Goal: Transaction & Acquisition: Purchase product/service

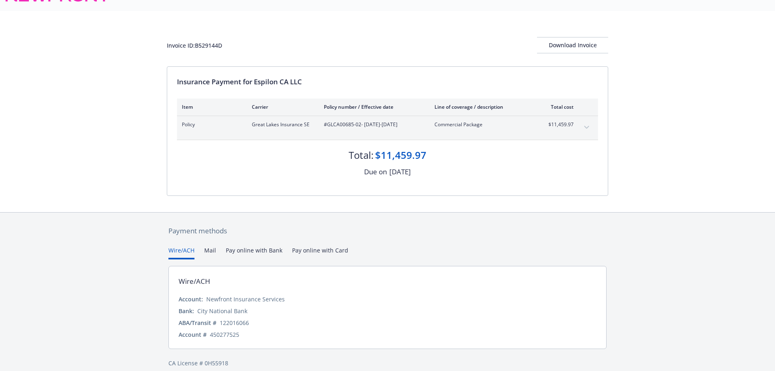
scroll to position [28, 0]
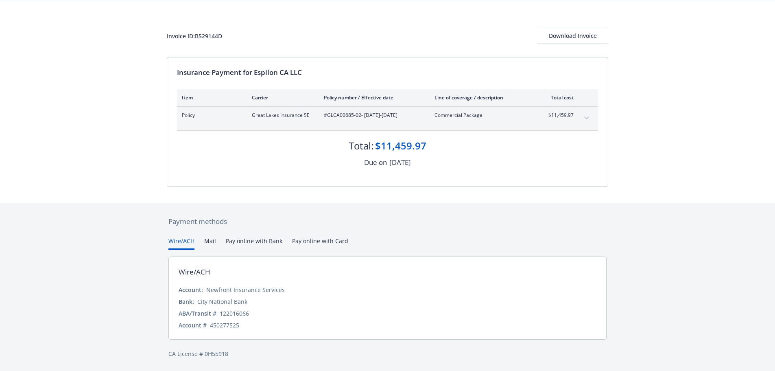
click at [242, 242] on button "Pay online with Bank" at bounding box center [254, 242] width 57 height 13
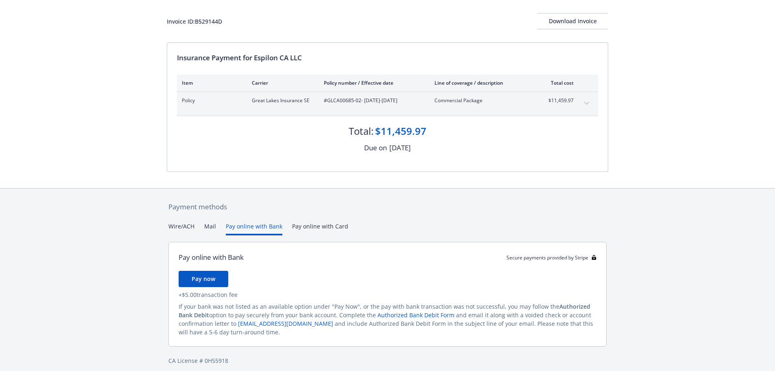
scroll to position [49, 0]
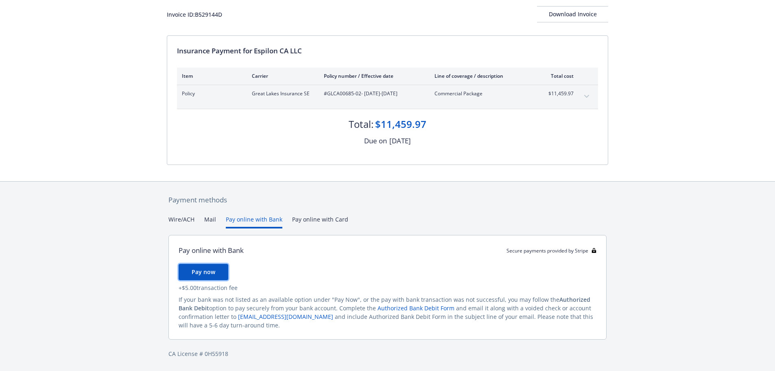
click at [214, 267] on button "Pay now" at bounding box center [204, 272] width 50 height 16
click at [179, 221] on div "Payment methods Wire/ACH Mail Pay online with Bank Pay online with Card Pay onl…" at bounding box center [387, 276] width 441 height 190
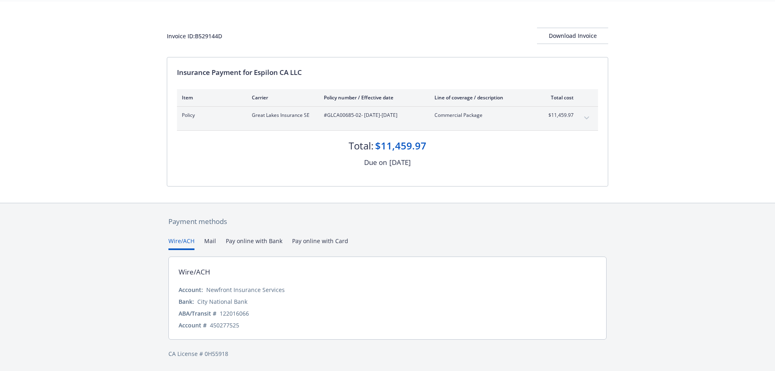
click at [245, 241] on button "Pay online with Bank" at bounding box center [254, 242] width 57 height 13
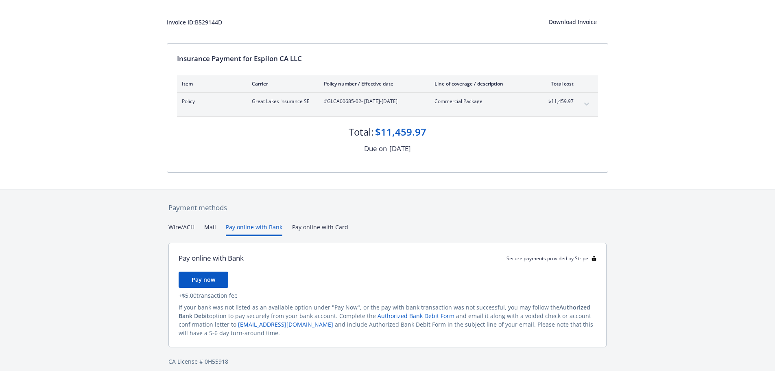
scroll to position [49, 0]
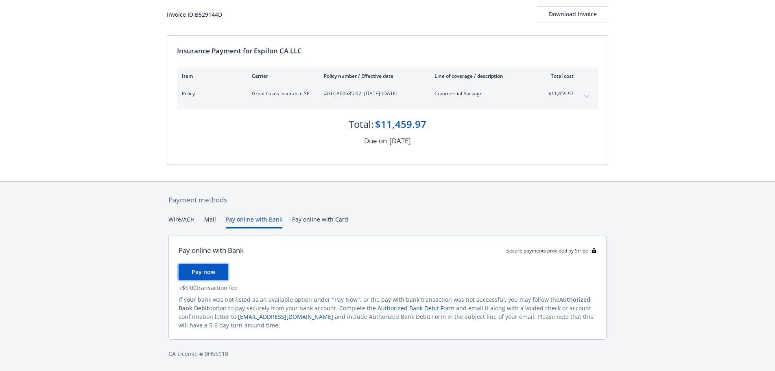
click at [213, 270] on span "Pay now" at bounding box center [204, 272] width 24 height 8
click at [573, 16] on div "Download Invoice" at bounding box center [572, 14] width 71 height 15
